Goal: Information Seeking & Learning: Learn about a topic

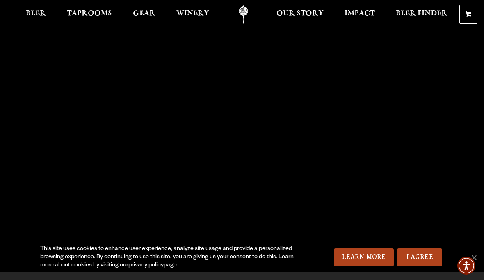
click at [94, 14] on span "Taprooms" at bounding box center [89, 13] width 45 height 7
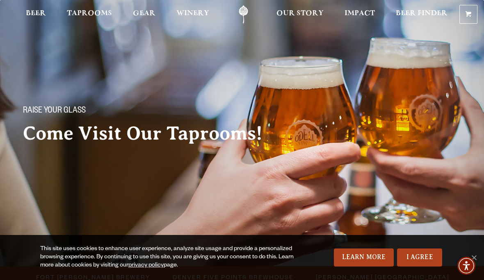
click at [93, 15] on span "Taprooms" at bounding box center [89, 13] width 45 height 7
click at [89, 13] on span "Taprooms" at bounding box center [89, 13] width 45 height 7
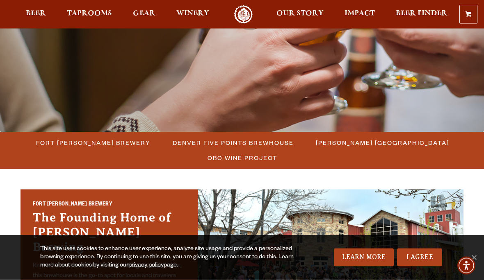
scroll to position [135, 0]
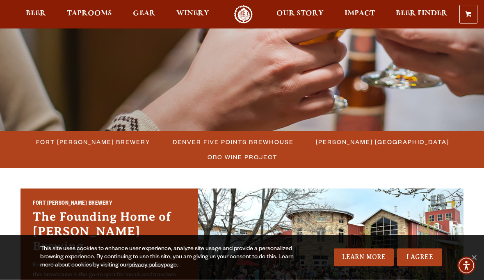
click at [107, 140] on span "Fort [PERSON_NAME] Brewery" at bounding box center [93, 142] width 114 height 12
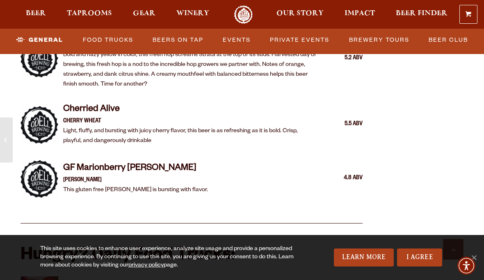
scroll to position [1762, 0]
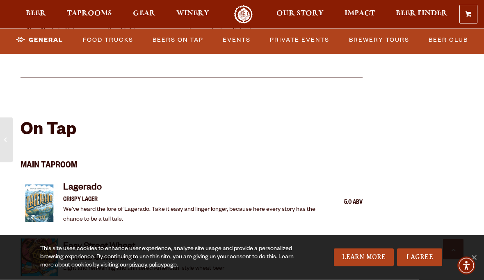
click at [238, 41] on link "Events" at bounding box center [236, 40] width 34 height 19
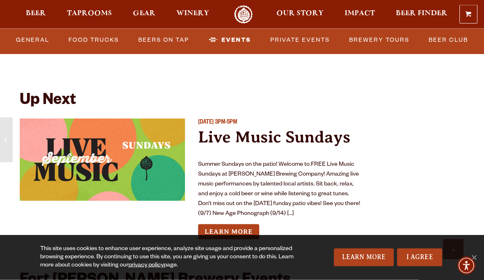
scroll to position [3008, 0]
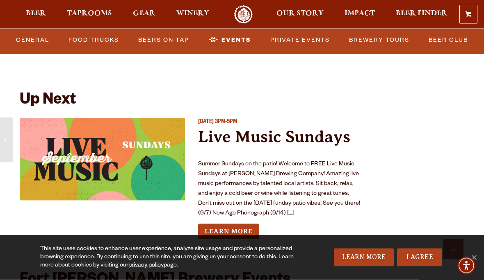
click at [237, 224] on link "Learn More" at bounding box center [228, 231] width 61 height 15
